Goal: Navigation & Orientation: Find specific page/section

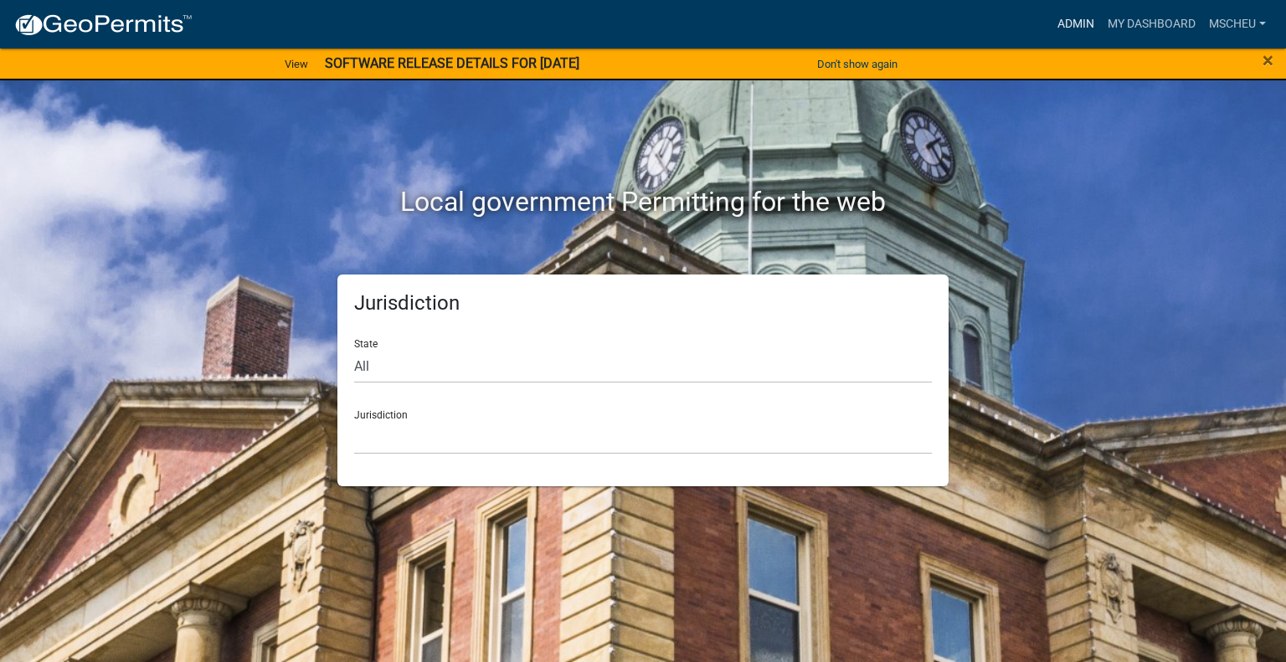
click at [1066, 26] on link "Admin" at bounding box center [1075, 24] width 50 height 32
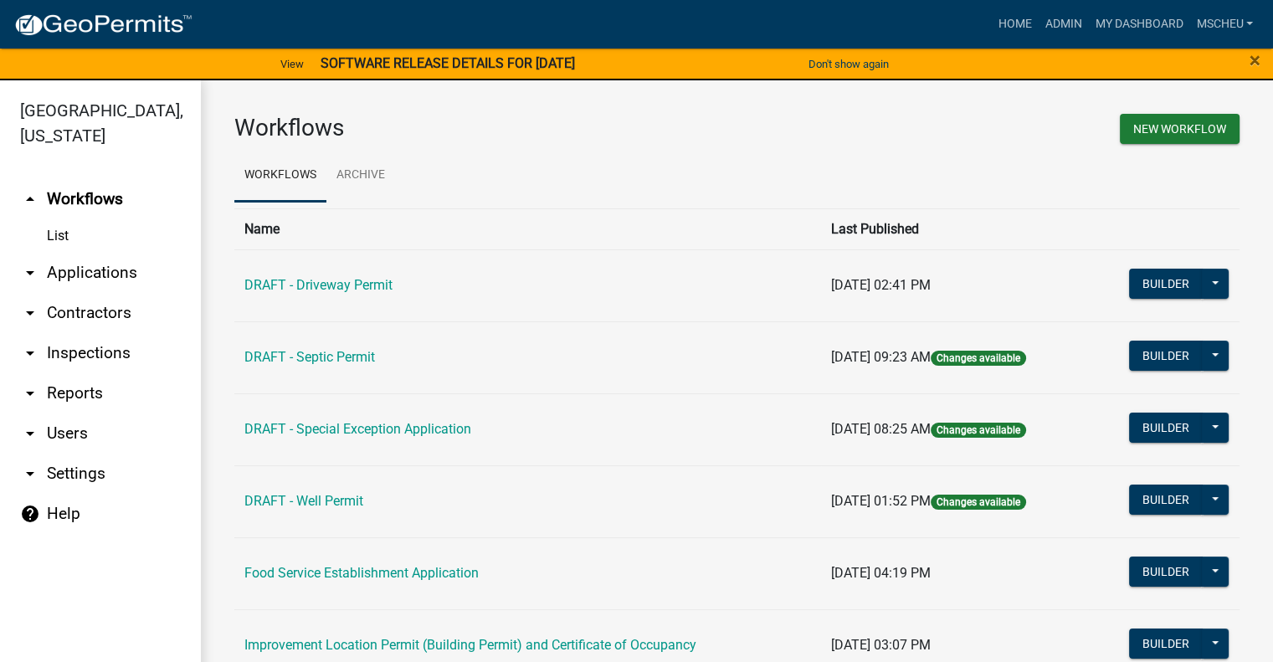
click at [100, 270] on link "arrow_drop_down Applications" at bounding box center [100, 273] width 201 height 40
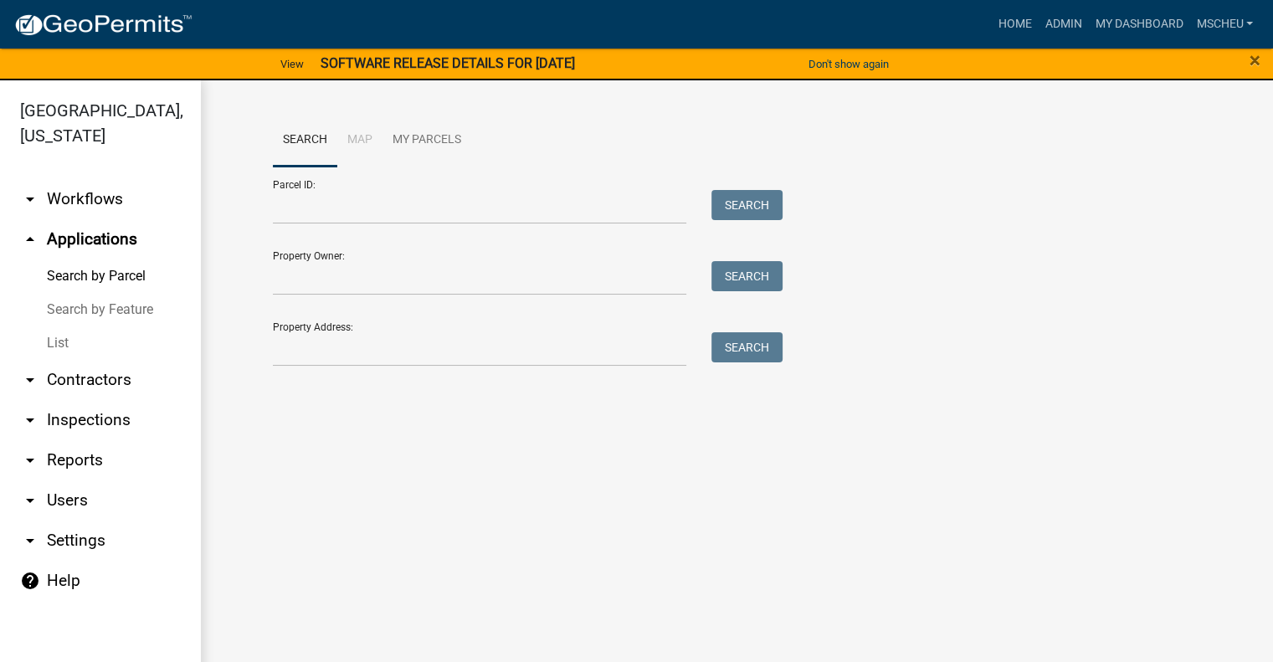
click at [70, 339] on link "List" at bounding box center [100, 342] width 201 height 33
